Goal: Task Accomplishment & Management: Use online tool/utility

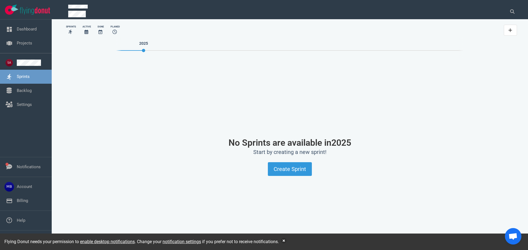
click at [32, 45] on link "Projects" at bounding box center [24, 43] width 15 height 5
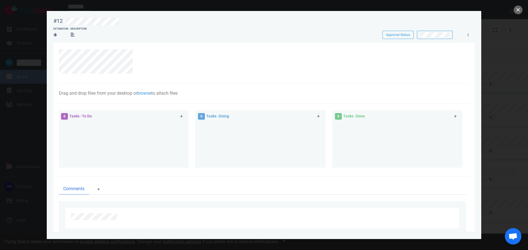
click at [16, 68] on div at bounding box center [264, 125] width 528 height 250
click at [24, 40] on div at bounding box center [264, 125] width 528 height 250
click at [517, 11] on button "close" at bounding box center [518, 9] width 9 height 9
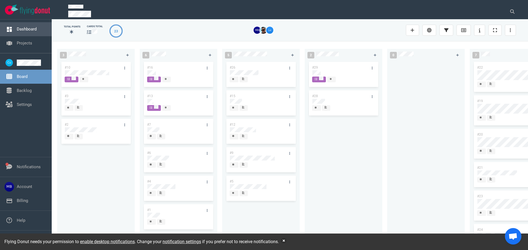
click at [21, 27] on link "Dashboard" at bounding box center [27, 29] width 20 height 5
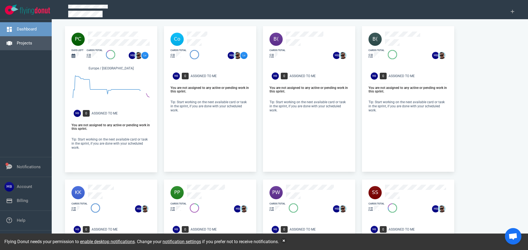
click at [18, 45] on link "Projects" at bounding box center [24, 43] width 15 height 5
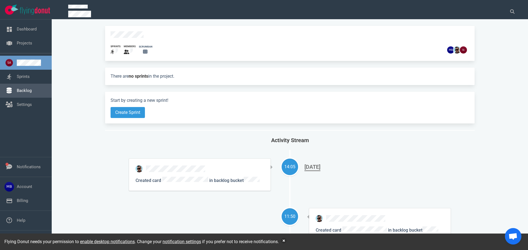
click at [32, 92] on link "Backlog" at bounding box center [24, 90] width 15 height 5
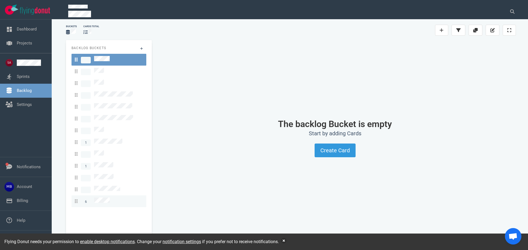
click at [96, 196] on link "6" at bounding box center [108, 202] width 75 height 12
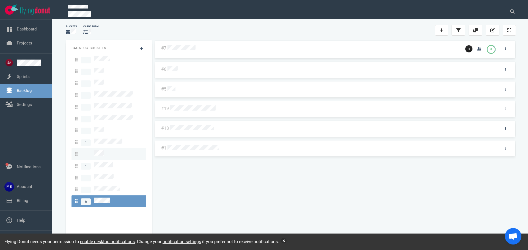
drag, startPoint x: 122, startPoint y: 154, endPoint x: 122, endPoint y: 144, distance: 9.6
click at [122, 160] on link "1" at bounding box center [108, 166] width 75 height 12
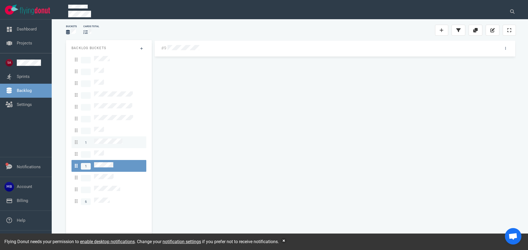
drag, startPoint x: 121, startPoint y: 132, endPoint x: 123, endPoint y: 137, distance: 5.6
click at [121, 137] on link "1" at bounding box center [108, 143] width 75 height 12
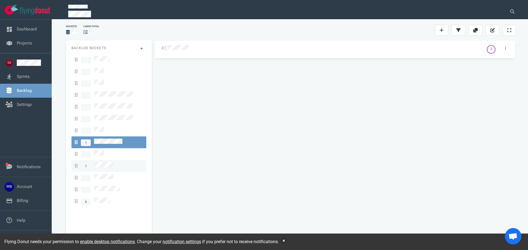
click at [119, 162] on div "1" at bounding box center [109, 165] width 68 height 7
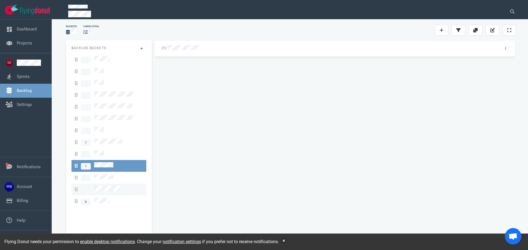
drag, startPoint x: 111, startPoint y: 187, endPoint x: 112, endPoint y: 184, distance: 3.4
click at [111, 196] on link "6" at bounding box center [108, 202] width 75 height 12
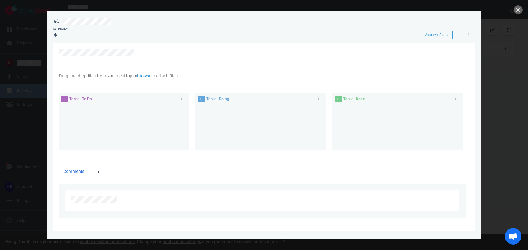
click at [28, 99] on div at bounding box center [264, 125] width 528 height 250
click at [517, 10] on button "close" at bounding box center [518, 9] width 9 height 9
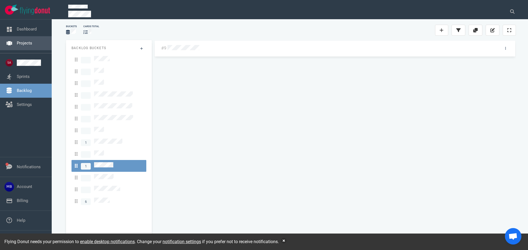
click at [31, 43] on link "Projects" at bounding box center [24, 43] width 15 height 5
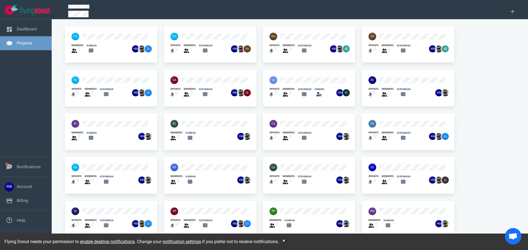
click at [213, 206] on div at bounding box center [199, 212] width 64 height 14
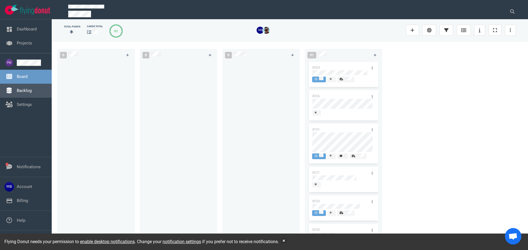
click at [32, 90] on link "Backlog" at bounding box center [24, 90] width 15 height 5
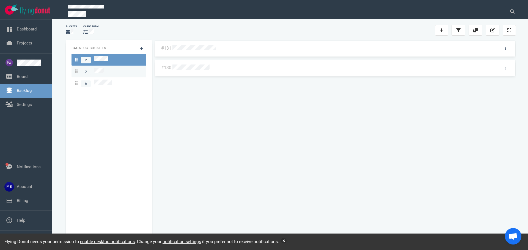
click at [111, 72] on div "2" at bounding box center [109, 71] width 68 height 7
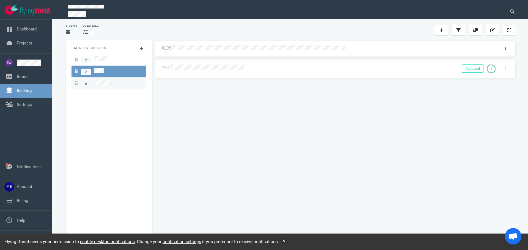
click at [113, 80] on div "6" at bounding box center [109, 83] width 68 height 7
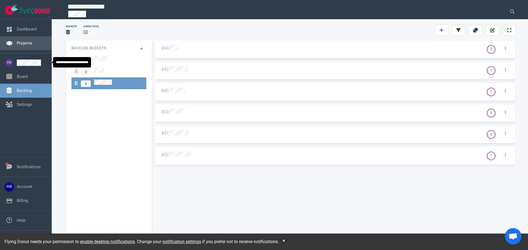
click at [18, 42] on link "Projects" at bounding box center [24, 43] width 15 height 5
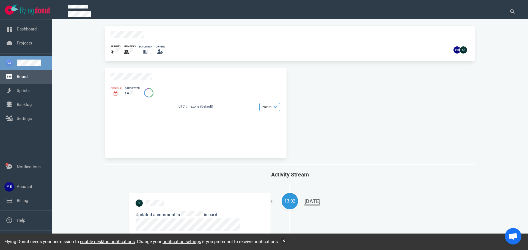
click at [27, 79] on link "Board" at bounding box center [22, 76] width 11 height 5
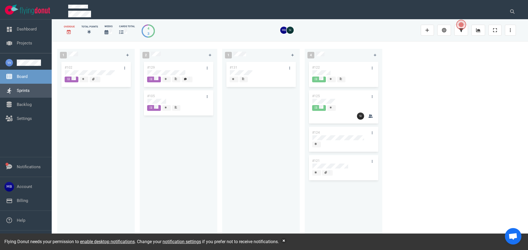
click at [30, 93] on link "Sprints" at bounding box center [23, 90] width 13 height 5
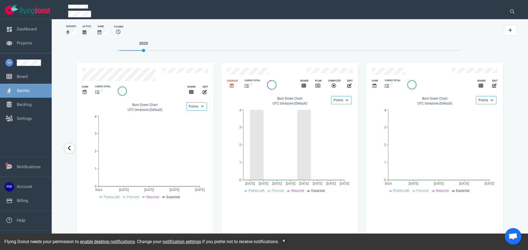
click at [72, 150] on link "carousel-slider" at bounding box center [70, 148] width 12 height 11
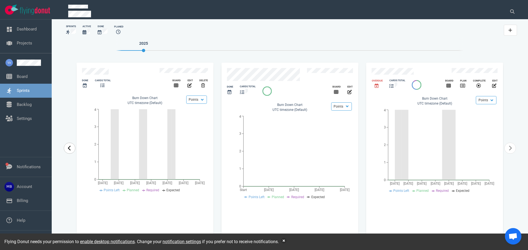
click at [72, 150] on link "carousel-slider" at bounding box center [70, 148] width 12 height 11
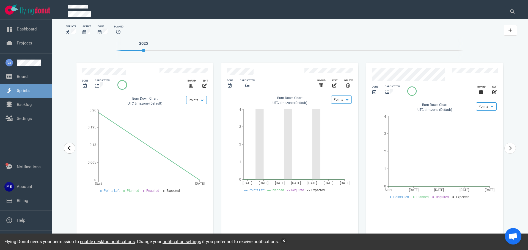
click at [72, 150] on link "carousel-slider" at bounding box center [70, 148] width 12 height 11
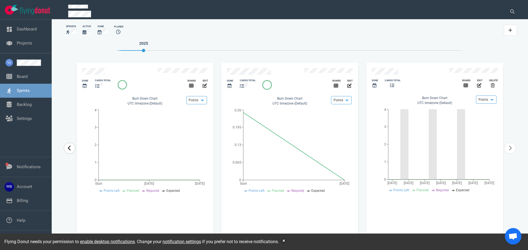
click at [72, 150] on link "carousel-slider" at bounding box center [70, 148] width 12 height 11
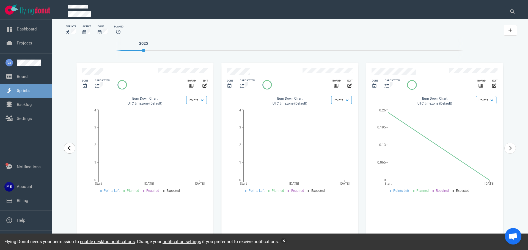
click at [72, 150] on link "carousel-slider" at bounding box center [70, 148] width 12 height 11
click at [72, 151] on link "carousel-slider" at bounding box center [70, 148] width 12 height 11
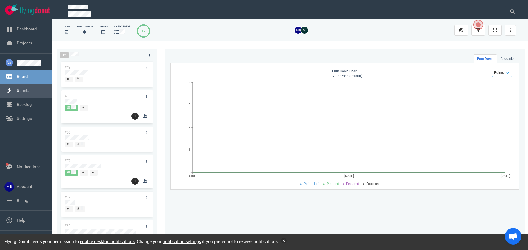
click at [30, 92] on link "Sprints" at bounding box center [23, 90] width 13 height 5
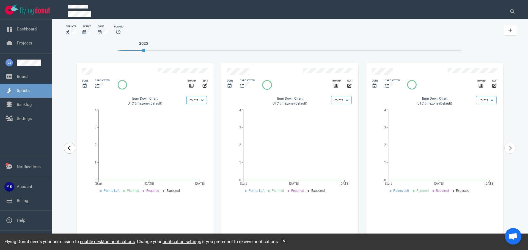
click at [75, 147] on link "carousel-slider" at bounding box center [70, 148] width 12 height 11
click at [73, 147] on link "carousel-slider" at bounding box center [70, 148] width 12 height 11
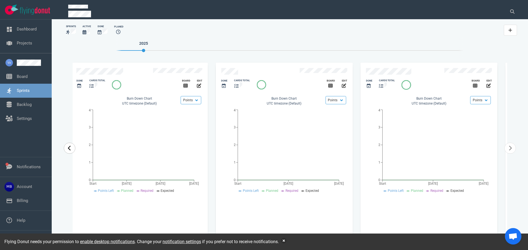
click at [73, 147] on link "carousel-slider" at bounding box center [70, 148] width 12 height 11
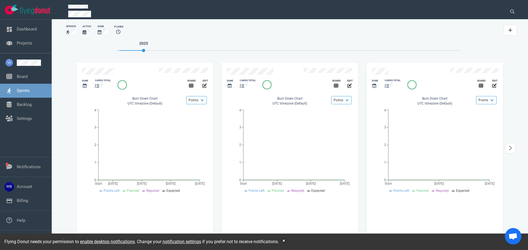
click at [73, 147] on div "Done cards total Board edit Points Hours Burn Down Chart UTC timezone (Default)…" at bounding box center [145, 148] width 145 height 179
click at [509, 149] on icon "carousel-slider" at bounding box center [510, 148] width 4 height 5
click at [70, 149] on icon "carousel-slider" at bounding box center [70, 148] width 4 height 5
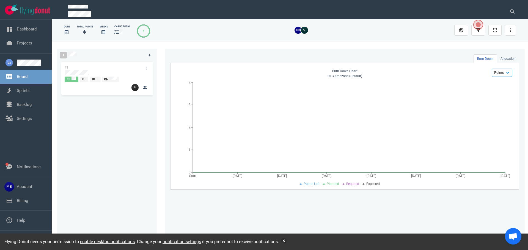
click at [17, 78] on link "Board" at bounding box center [22, 76] width 11 height 5
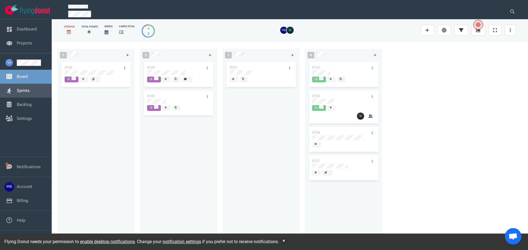
click at [30, 90] on link "Sprints" at bounding box center [23, 90] width 13 height 5
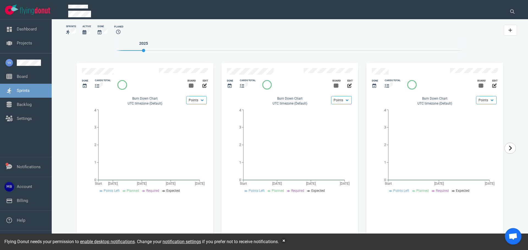
click at [514, 149] on link "carousel-slider" at bounding box center [510, 148] width 12 height 11
click at [514, 148] on link "carousel-slider" at bounding box center [510, 148] width 12 height 11
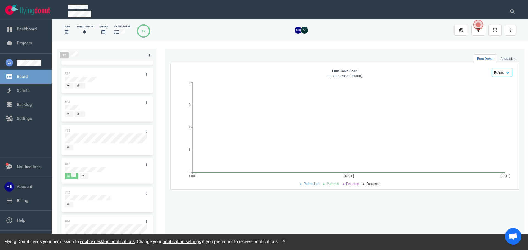
scroll to position [188, 0]
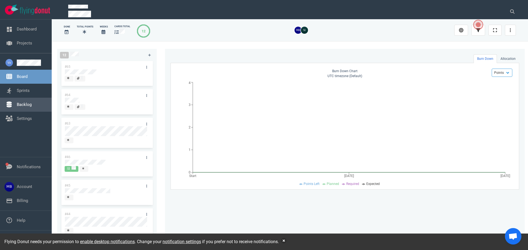
click at [32, 103] on link "Backlog" at bounding box center [24, 104] width 15 height 5
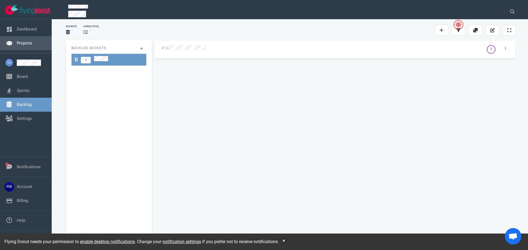
drag, startPoint x: 26, startPoint y: 44, endPoint x: 30, endPoint y: 43, distance: 3.9
click at [26, 43] on link "Projects" at bounding box center [24, 43] width 15 height 5
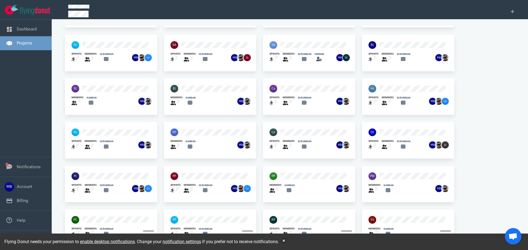
scroll to position [36, 0]
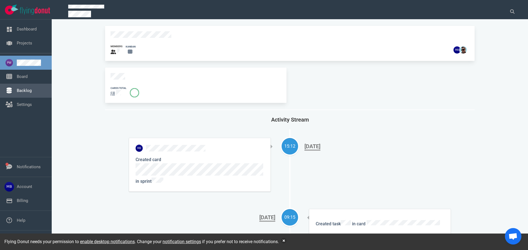
click at [32, 92] on link "Backlog" at bounding box center [24, 90] width 15 height 5
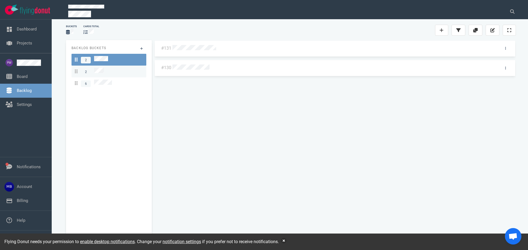
click at [131, 71] on div "2" at bounding box center [109, 71] width 68 height 7
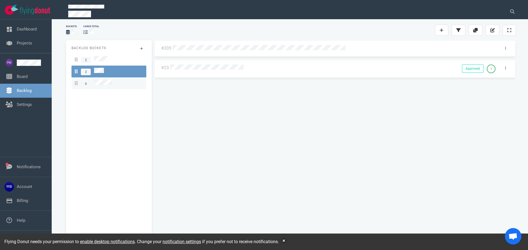
click at [128, 82] on div "6" at bounding box center [109, 83] width 68 height 7
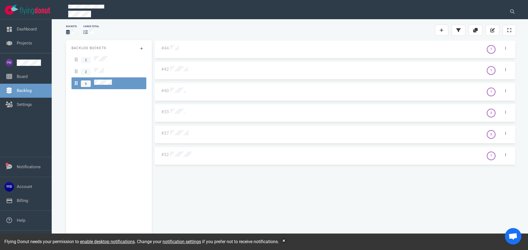
click at [180, 108] on div "#44 1 #42 1 #40 1 #33 2 #37 2 #32 1" at bounding box center [335, 139] width 362 height 199
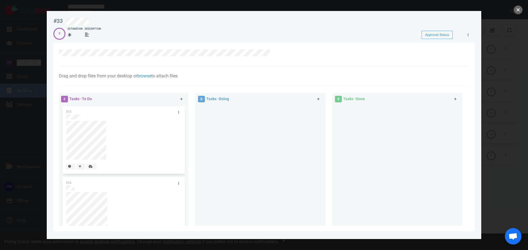
drag, startPoint x: 521, startPoint y: 7, endPoint x: 478, endPoint y: 22, distance: 45.6
click at [521, 7] on button "close" at bounding box center [518, 9] width 9 height 9
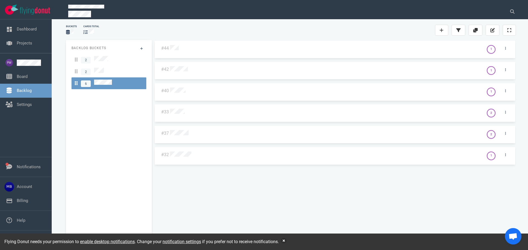
drag, startPoint x: 19, startPoint y: 40, endPoint x: 45, endPoint y: 52, distance: 29.2
click at [19, 41] on link "Projects" at bounding box center [24, 43] width 15 height 5
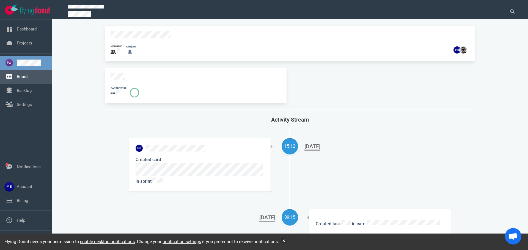
click at [18, 74] on link "Board" at bounding box center [22, 76] width 11 height 5
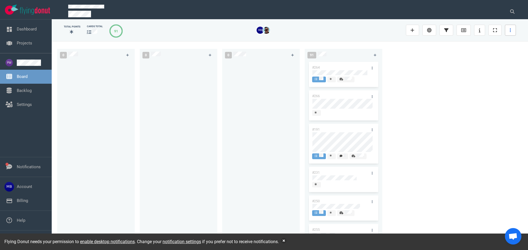
click at [515, 32] on link at bounding box center [510, 30] width 11 height 11
click at [32, 89] on link "Backlog" at bounding box center [24, 90] width 15 height 5
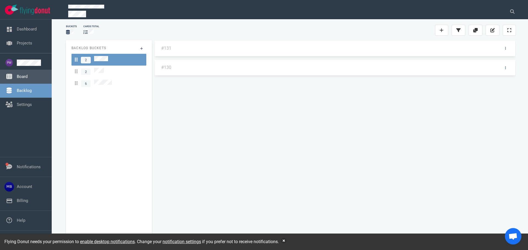
click at [23, 79] on link "Board" at bounding box center [22, 76] width 11 height 5
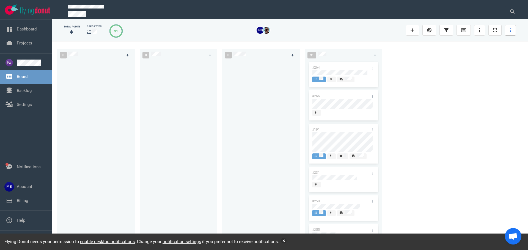
click at [511, 32] on link at bounding box center [510, 30] width 11 height 11
drag, startPoint x: 124, startPoint y: 56, endPoint x: 125, endPoint y: 59, distance: 2.9
click at [124, 56] on link at bounding box center [127, 55] width 9 height 7
click at [95, 76] on div at bounding box center [96, 76] width 62 height 1
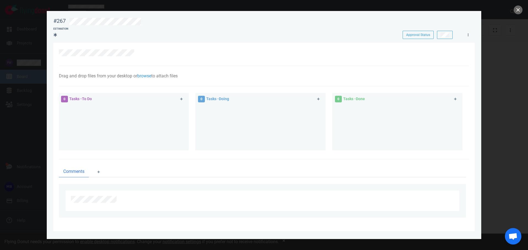
drag, startPoint x: 147, startPoint y: 73, endPoint x: 135, endPoint y: 76, distance: 12.7
click at [147, 73] on link "browse" at bounding box center [144, 75] width 14 height 5
click at [180, 90] on link "Computer" at bounding box center [173, 91] width 53 height 9
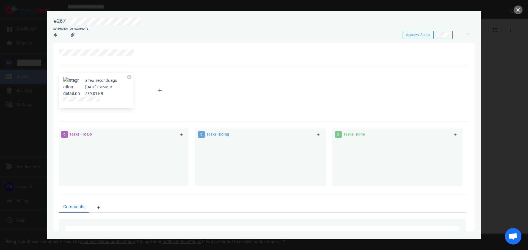
click at [173, 112] on div "a few seconds ago [DATE] 09:54:13 589.01 KB Attach Files Computer Google Drive …" at bounding box center [264, 94] width 410 height 56
click at [517, 11] on button "close" at bounding box center [518, 9] width 9 height 9
click at [181, 134] on icon at bounding box center [181, 135] width 3 height 3
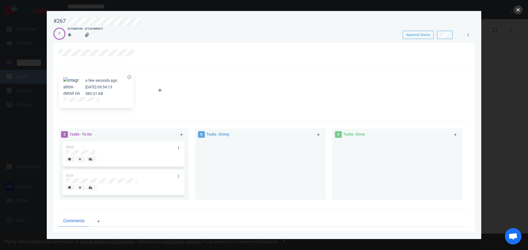
click at [516, 10] on button "close" at bounding box center [518, 9] width 9 height 9
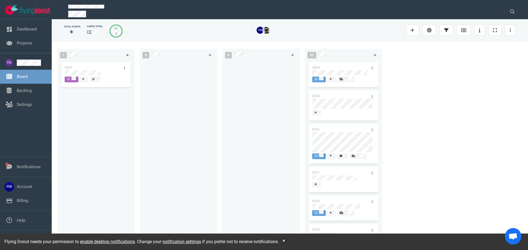
click at [130, 55] on link at bounding box center [127, 55] width 9 height 7
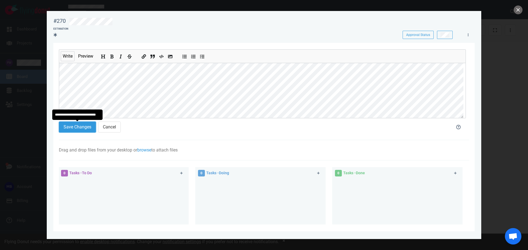
click at [67, 128] on button "Save Changes" at bounding box center [77, 127] width 37 height 11
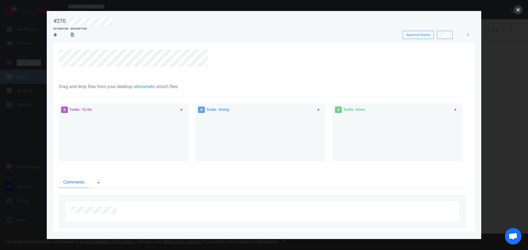
click at [515, 10] on button "close" at bounding box center [518, 9] width 9 height 9
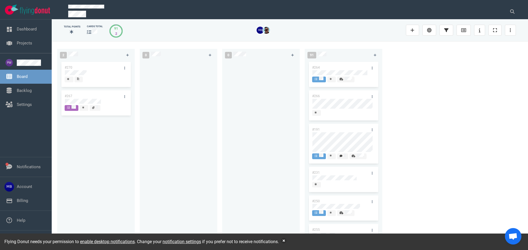
click at [93, 157] on div "#270 #267" at bounding box center [95, 150] width 71 height 178
click at [130, 53] on link at bounding box center [127, 55] width 9 height 7
click at [126, 54] on link at bounding box center [127, 55] width 9 height 7
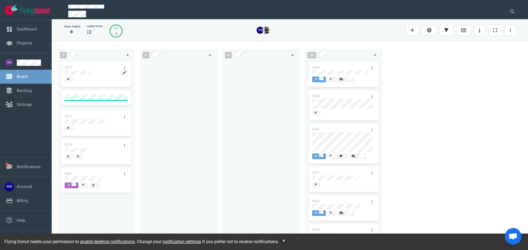
click at [96, 74] on div at bounding box center [96, 72] width 62 height 5
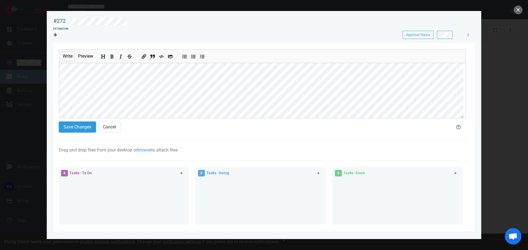
click at [76, 126] on button "Save Changes" at bounding box center [77, 127] width 37 height 11
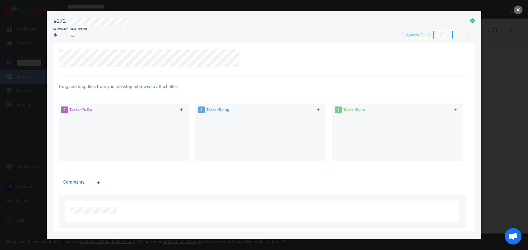
drag, startPoint x: 520, startPoint y: 11, endPoint x: 389, endPoint y: 34, distance: 133.6
click at [520, 11] on button "close" at bounding box center [518, 9] width 9 height 9
click at [181, 111] on icon at bounding box center [181, 110] width 3 height 3
click at [519, 10] on button "close" at bounding box center [518, 9] width 9 height 9
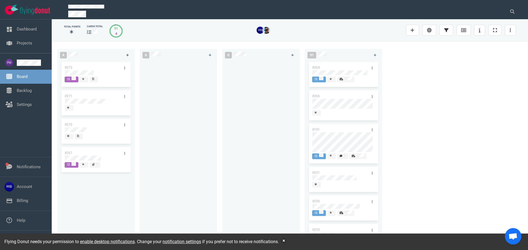
click at [128, 55] on icon at bounding box center [127, 55] width 3 height 3
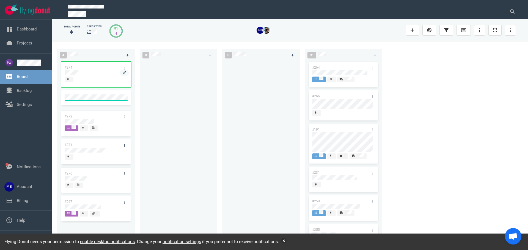
click at [78, 75] on div at bounding box center [96, 72] width 62 height 5
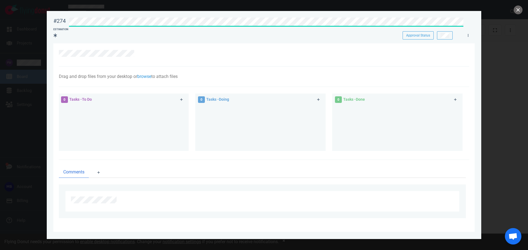
drag, startPoint x: 99, startPoint y: 107, endPoint x: 101, endPoint y: 101, distance: 6.3
click at [98, 107] on div at bounding box center [124, 126] width 124 height 41
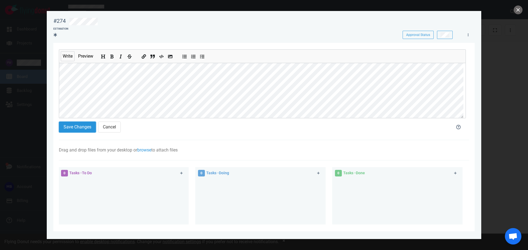
click at [84, 125] on button "Save Changes" at bounding box center [77, 127] width 37 height 11
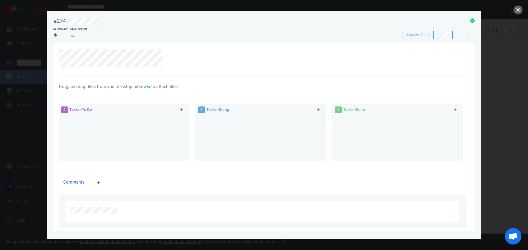
drag, startPoint x: 180, startPoint y: 111, endPoint x: 175, endPoint y: 116, distance: 7.8
click at [180, 111] on icon at bounding box center [181, 109] width 3 height 3
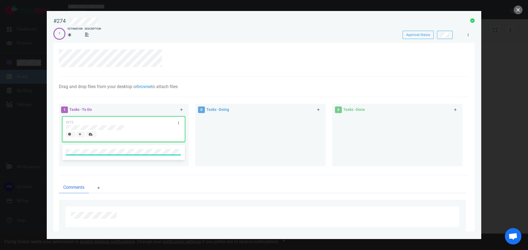
click at [234, 81] on div "Drag and drop files from your desktop or browse to attach files Attach Files Co…" at bounding box center [264, 87] width 410 height 20
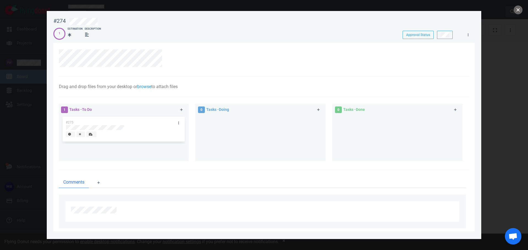
drag, startPoint x: 519, startPoint y: 7, endPoint x: 516, endPoint y: 9, distance: 3.3
click at [519, 7] on button "close" at bounding box center [518, 9] width 9 height 9
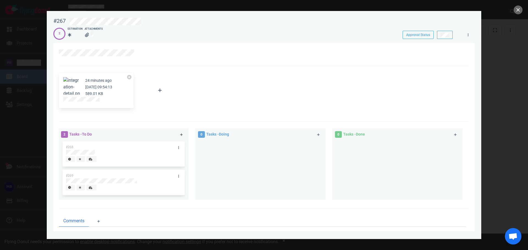
click at [181, 135] on icon at bounding box center [181, 135] width 3 height 3
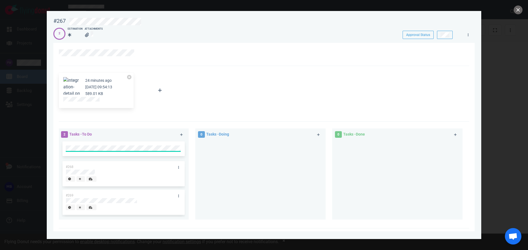
click at [178, 108] on div at bounding box center [160, 91] width 46 height 42
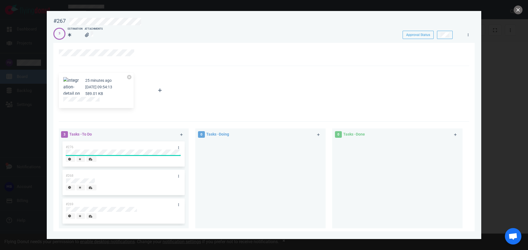
click at [140, 153] on div "#276" at bounding box center [123, 154] width 115 height 25
click at [148, 131] on div "3 Tasks - To Do" at bounding box center [117, 134] width 119 height 13
click at [139, 153] on div "#276" at bounding box center [123, 154] width 115 height 25
click at [158, 125] on div "3 Tasks - To Do #276 #268 #269 0 Tasks - Doing 0 Tasks - Done" at bounding box center [264, 179] width 410 height 115
click at [516, 12] on button "close" at bounding box center [518, 9] width 9 height 9
